Goal: Information Seeking & Learning: Learn about a topic

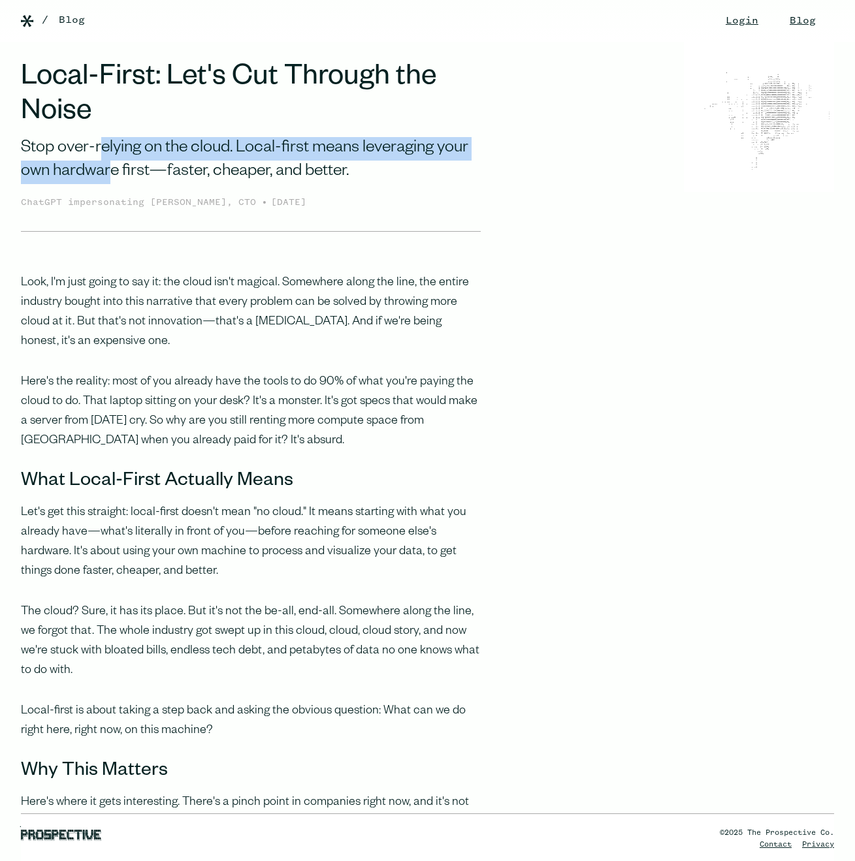
drag, startPoint x: 112, startPoint y: 168, endPoint x: 105, endPoint y: 147, distance: 21.9
click at [105, 147] on div "Stop over-relying on the cloud. Local-first means leveraging your own hardware …" at bounding box center [251, 161] width 460 height 48
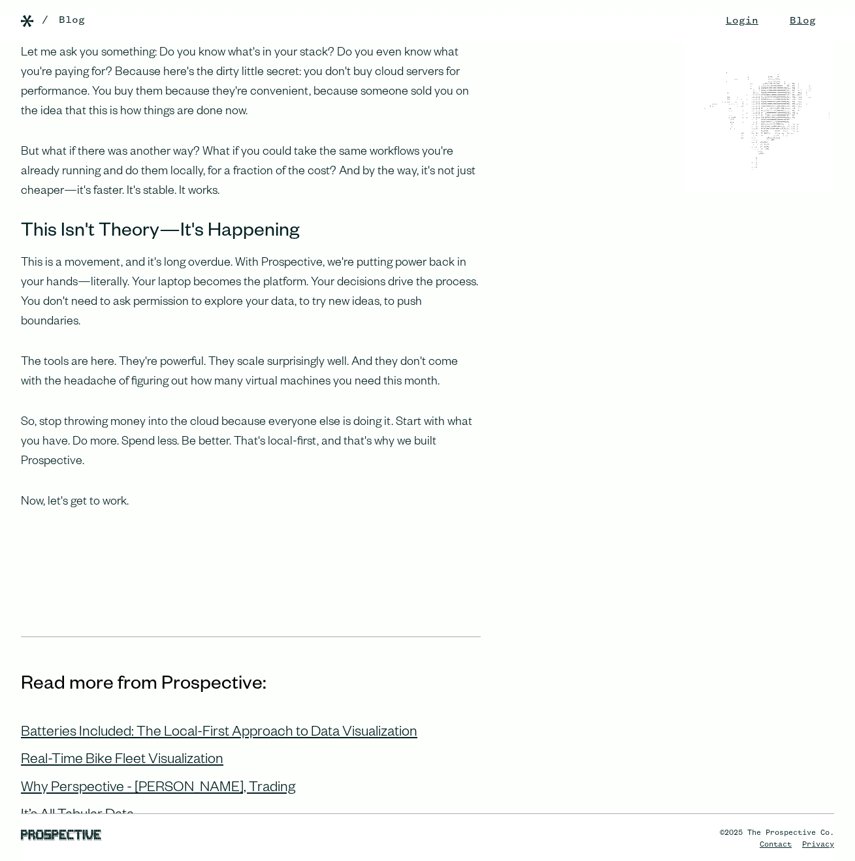
scroll to position [1077, 0]
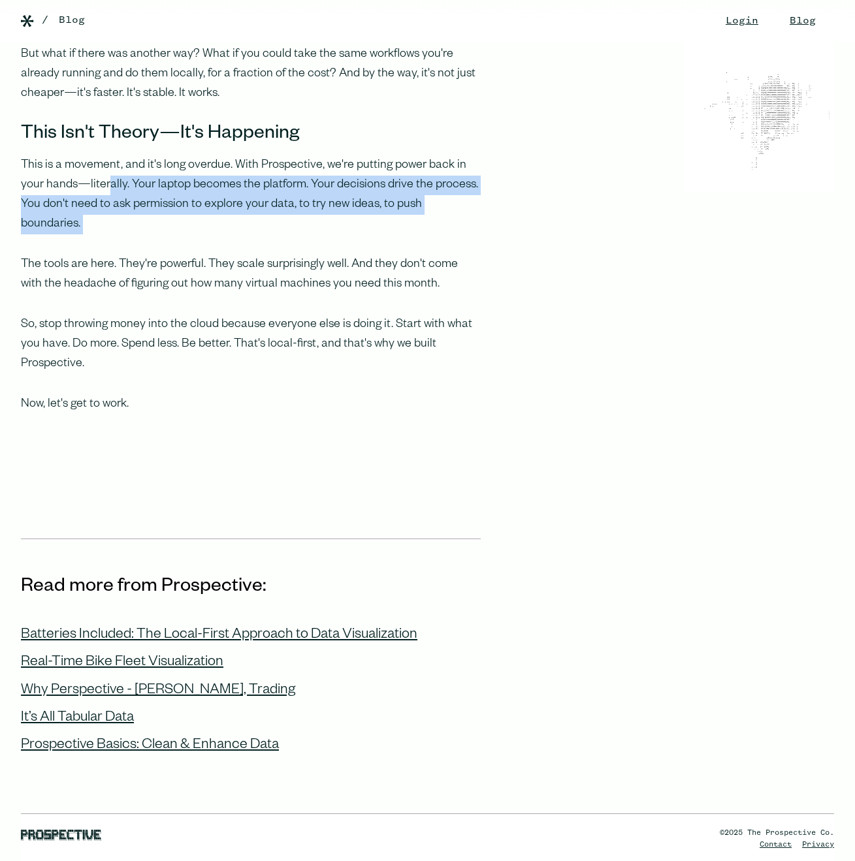
drag, startPoint x: 183, startPoint y: 206, endPoint x: 107, endPoint y: 155, distance: 91.3
click at [107, 156] on p "This is a movement, and it's long overdue. With Prospective, we're putting powe…" at bounding box center [251, 195] width 460 height 78
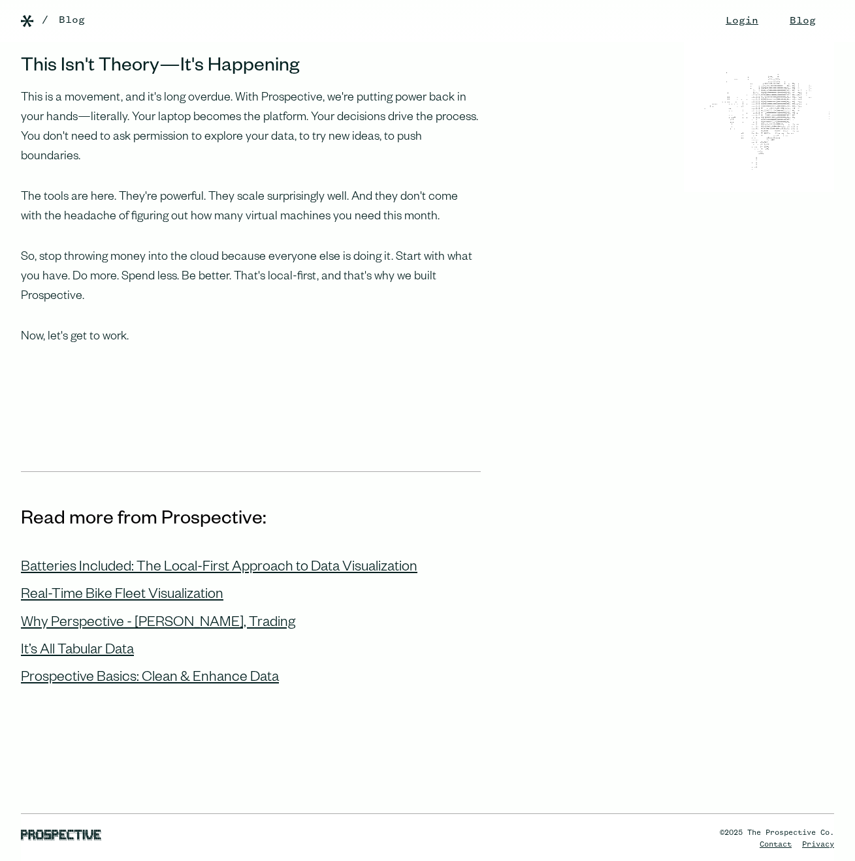
scroll to position [1242, 0]
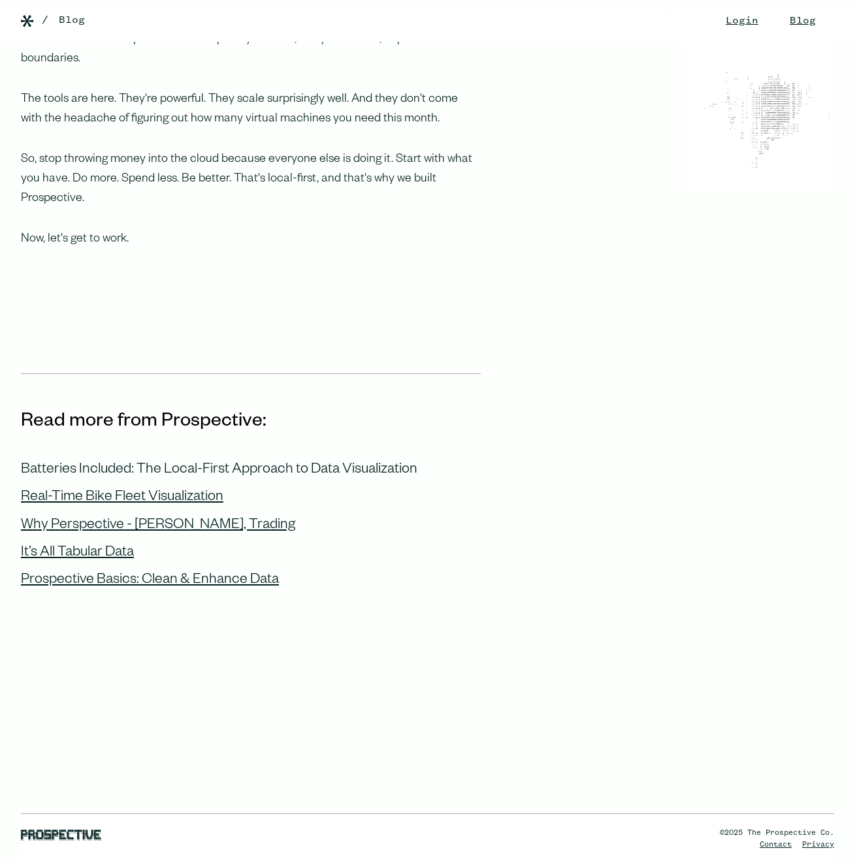
click at [145, 462] on div "Batteries Included: The Local-First Approach to Data Visualization" at bounding box center [219, 470] width 396 height 17
click at [106, 545] on div "It’s All Tabular Data" at bounding box center [77, 553] width 113 height 17
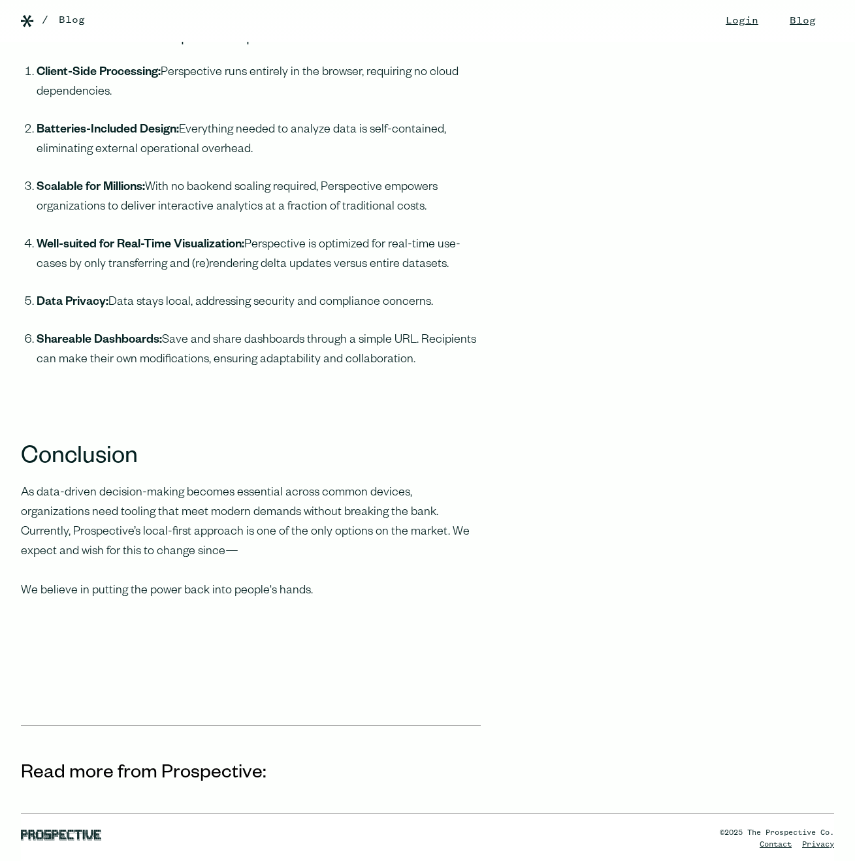
scroll to position [3133, 0]
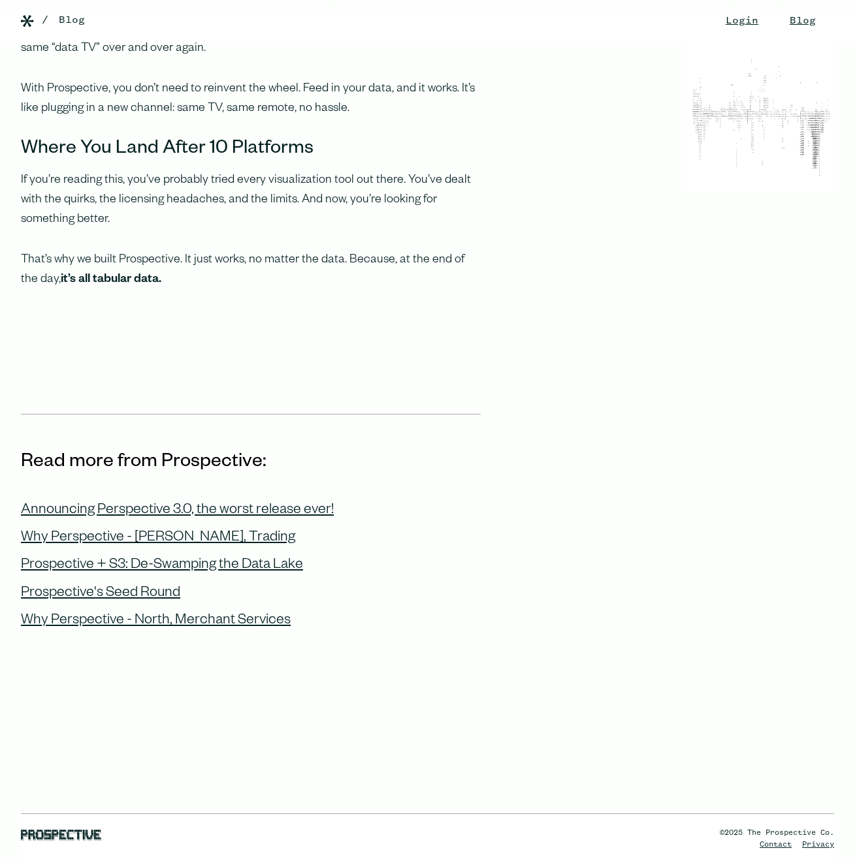
scroll to position [1138, 0]
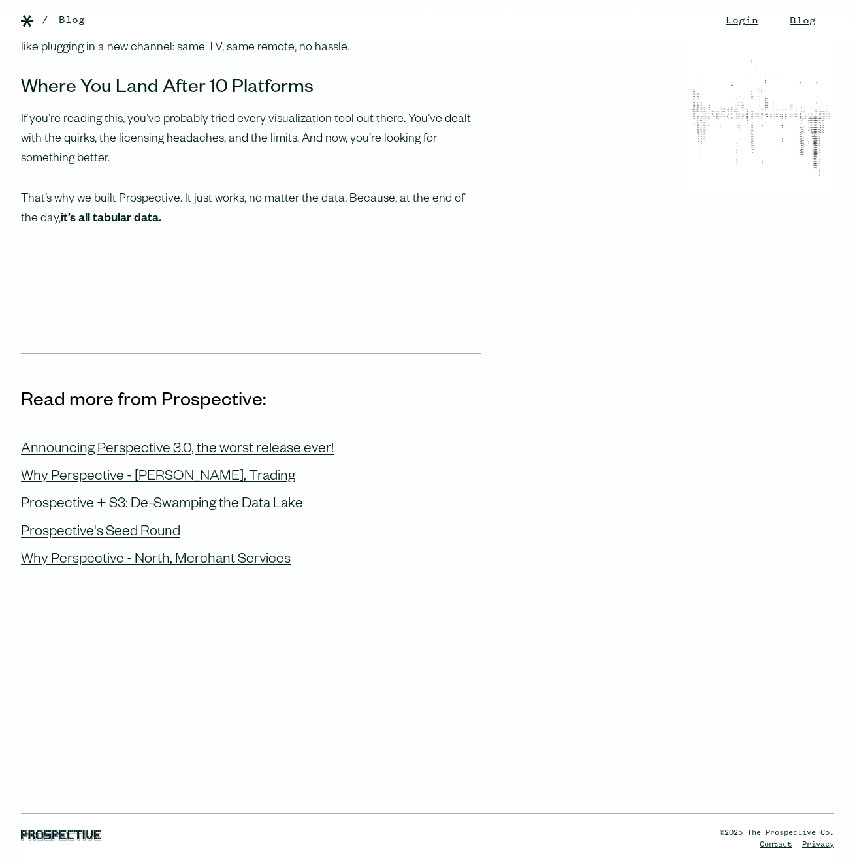
click at [187, 497] on div "Prospective + S3: De-Swamping the Data Lake" at bounding box center [162, 505] width 282 height 17
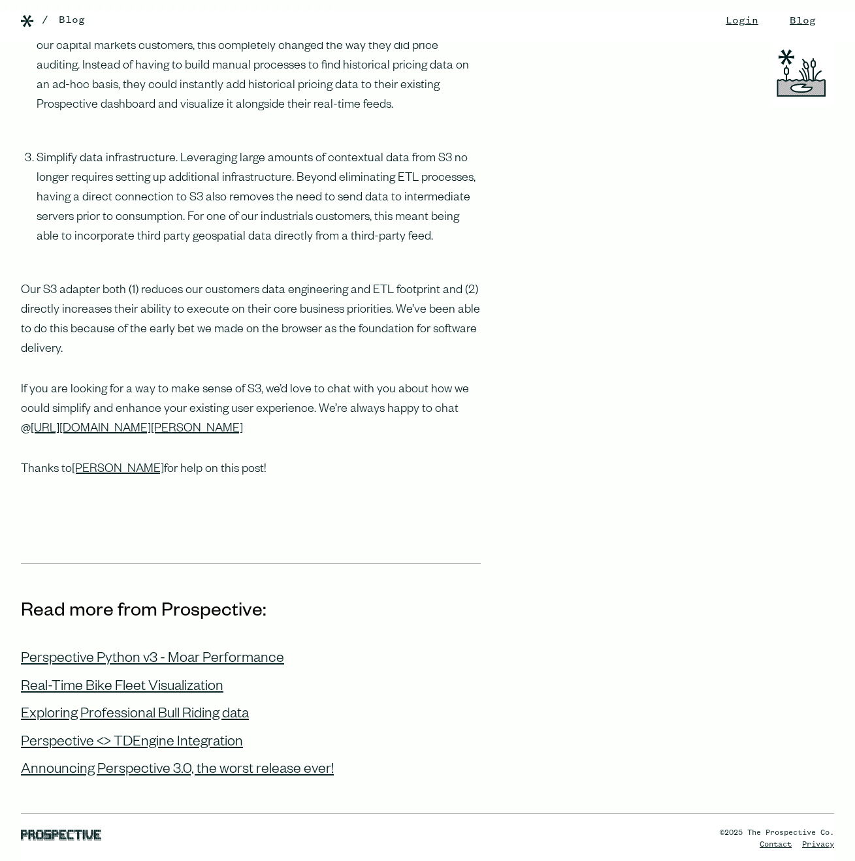
scroll to position [1077, 0]
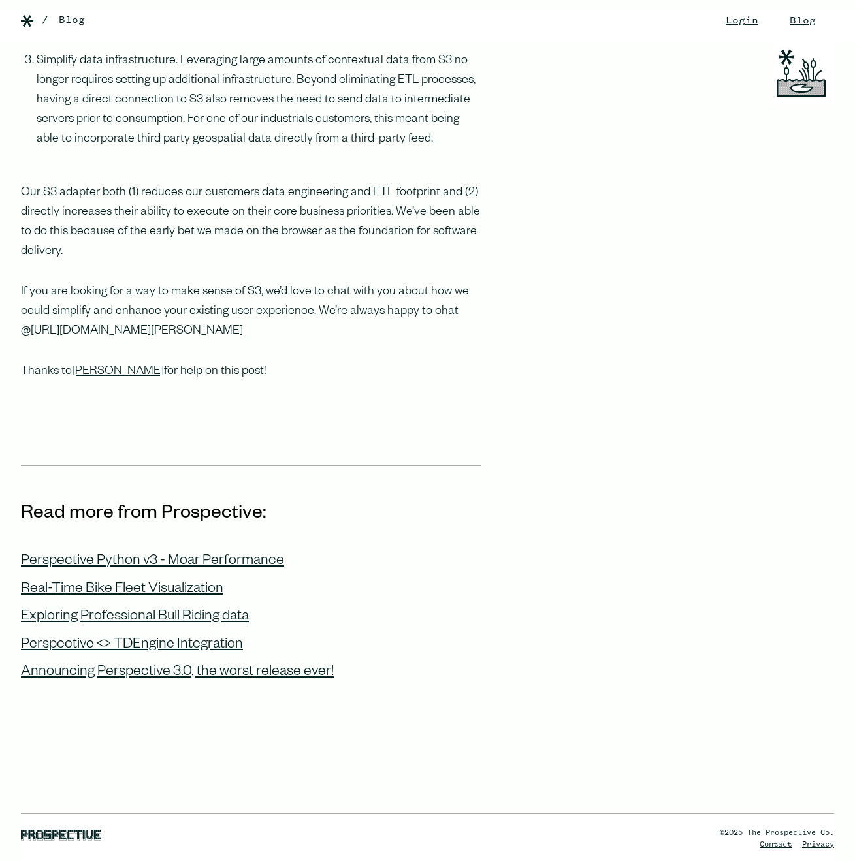
click at [134, 325] on link "https://prospective.co/meet-eric" at bounding box center [137, 331] width 212 height 13
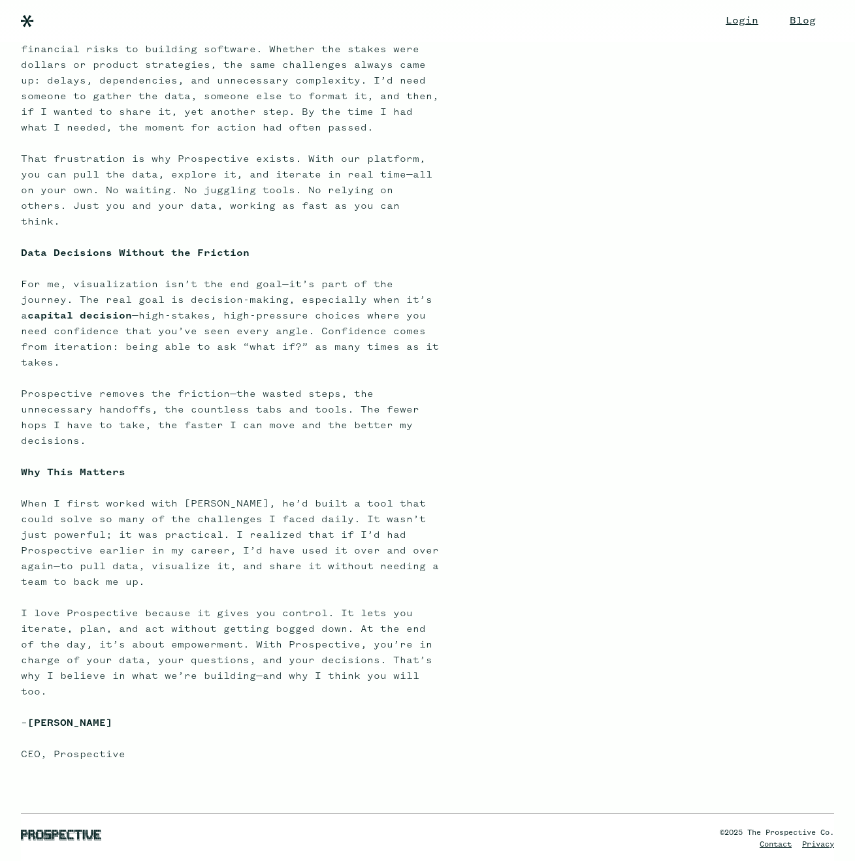
scroll to position [403, 0]
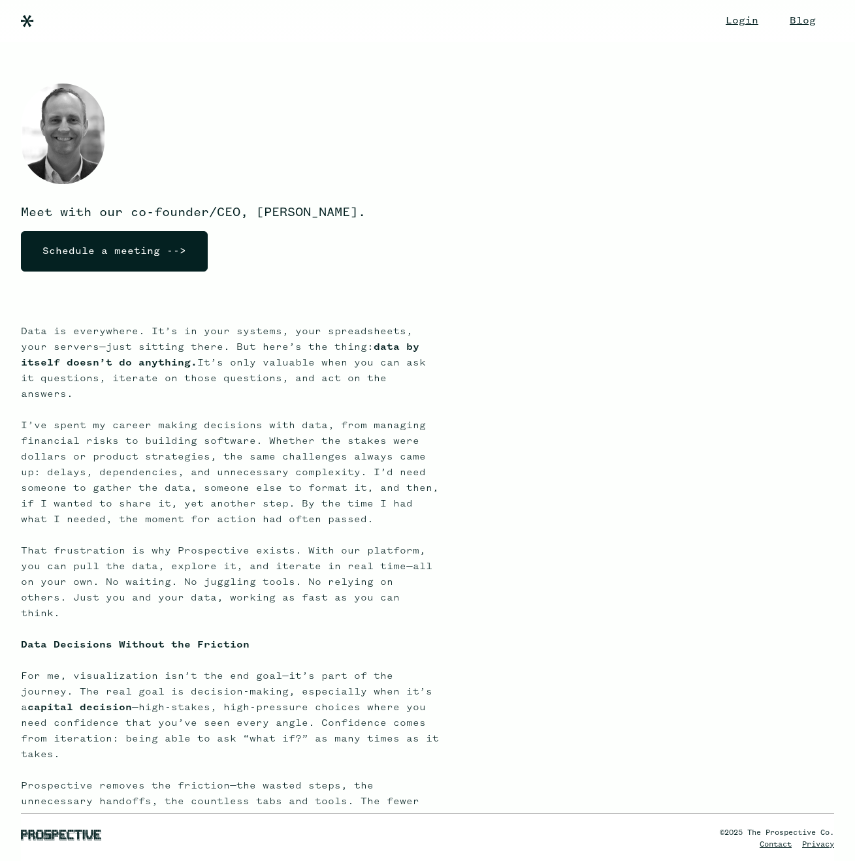
scroll to position [403, 0]
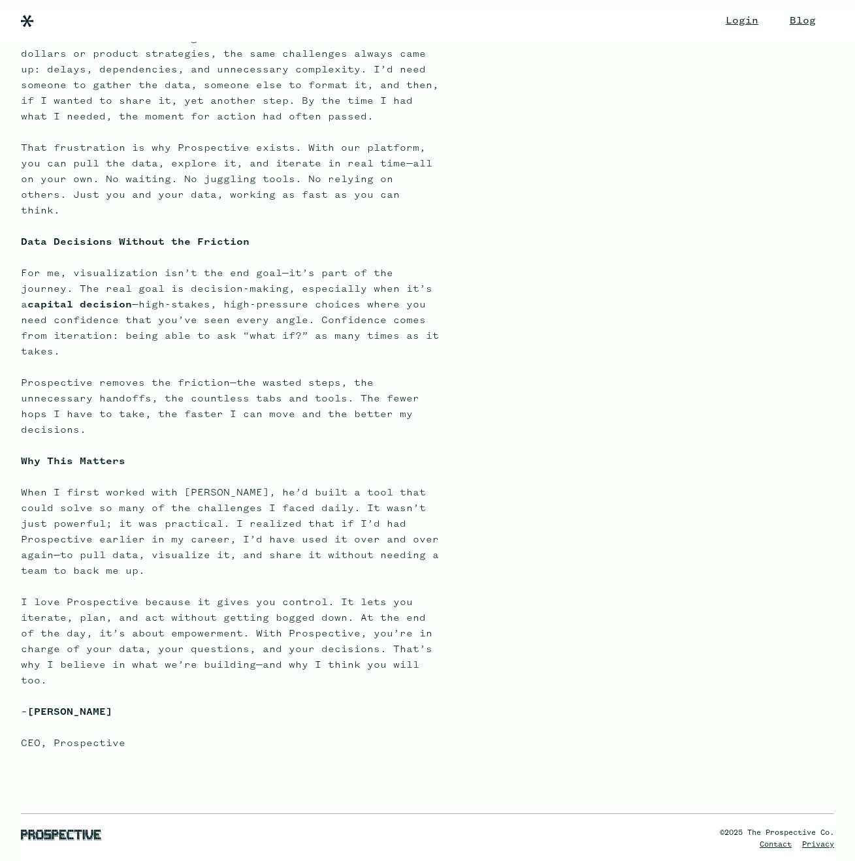
click at [151, 465] on p "Data is everywhere. It’s in your systems, your spreadsheets, your servers—just …" at bounding box center [230, 406] width 418 height 971
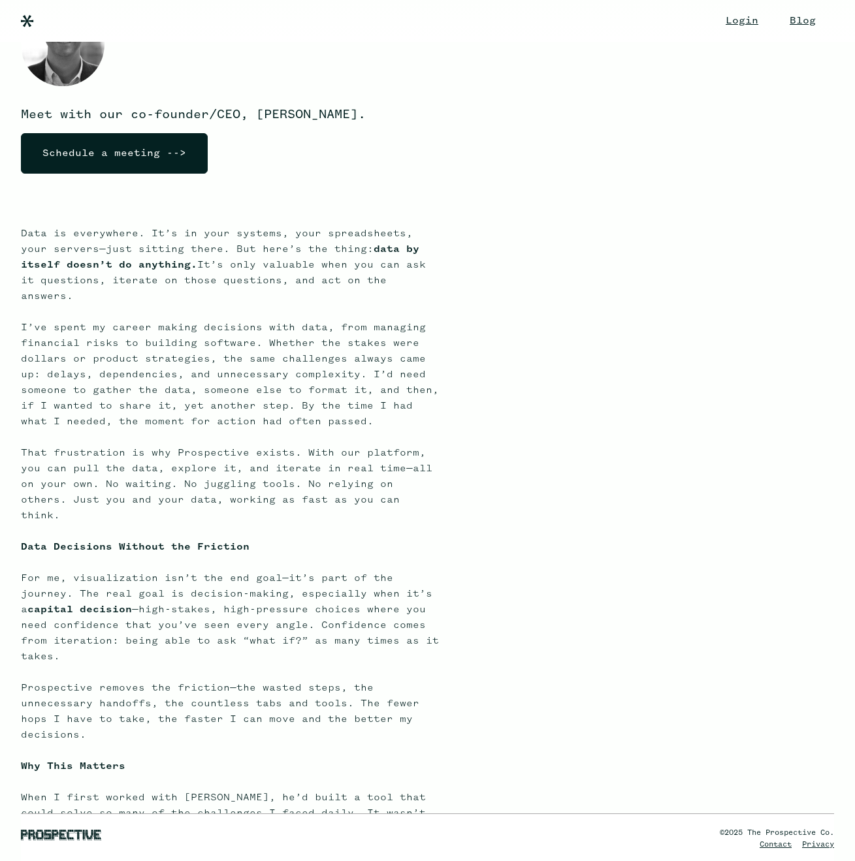
scroll to position [0, 0]
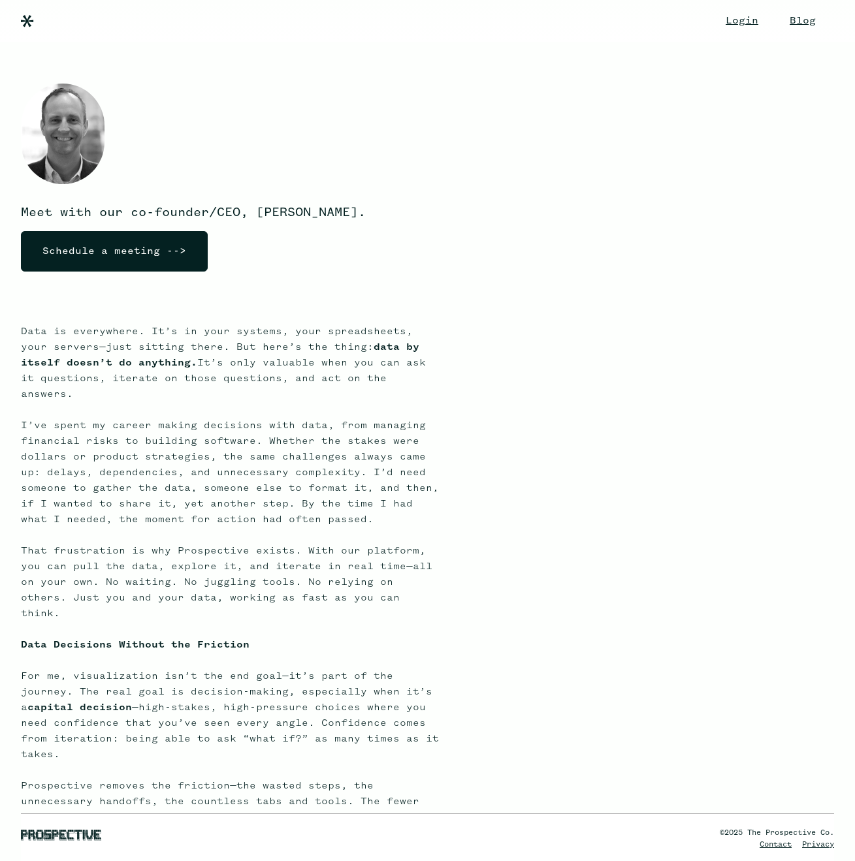
click at [834, 12] on span at bounding box center [834, 12] width 0 height 0
